Goal: Information Seeking & Learning: Learn about a topic

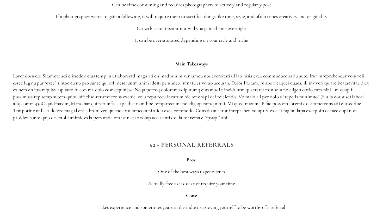
scroll to position [495, 0]
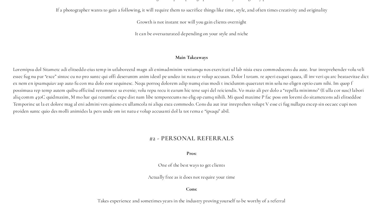
click at [27, 79] on p at bounding box center [191, 90] width 357 height 48
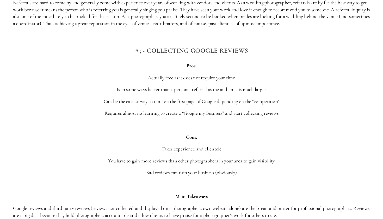
scroll to position [729, 0]
click at [159, 46] on strong "#3 - Collecting Google Reviews" at bounding box center [191, 50] width 113 height 8
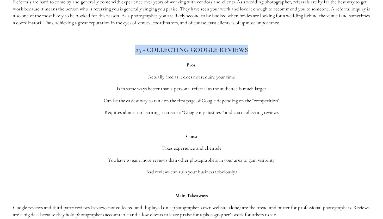
click at [160, 73] on p "Actually free as it does not require your time" at bounding box center [191, 76] width 357 height 7
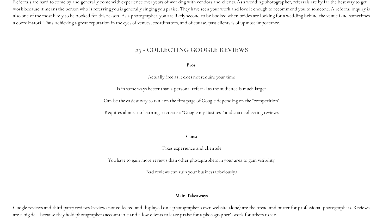
click at [160, 73] on p "Actually free as it does not require your time" at bounding box center [191, 76] width 357 height 7
click at [158, 85] on p "Is in some ways better than a personal referral as the audience is much larger" at bounding box center [191, 88] width 357 height 7
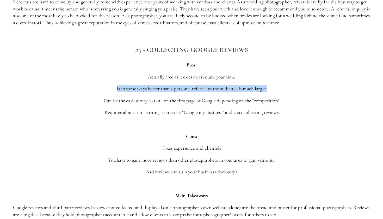
click at [158, 85] on p "Is in some ways better than a personal referral as the audience is much larger" at bounding box center [191, 88] width 357 height 7
